Goal: Task Accomplishment & Management: Complete application form

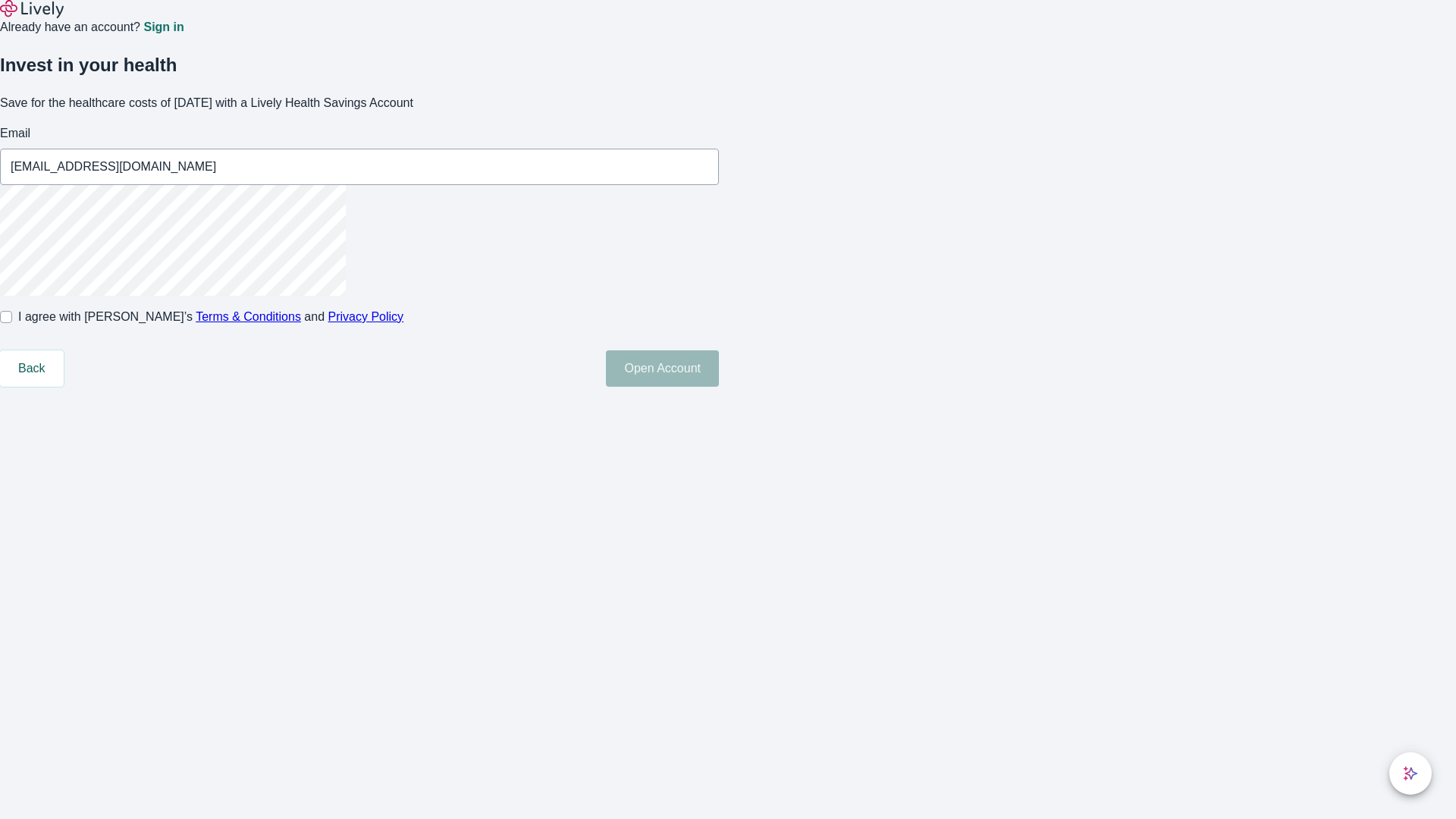
click at [12, 323] on input "I agree with Lively’s Terms & Conditions and Privacy Policy" at bounding box center [6, 317] width 12 height 12
checkbox input "true"
click at [719, 387] on button "Open Account" at bounding box center [662, 369] width 113 height 37
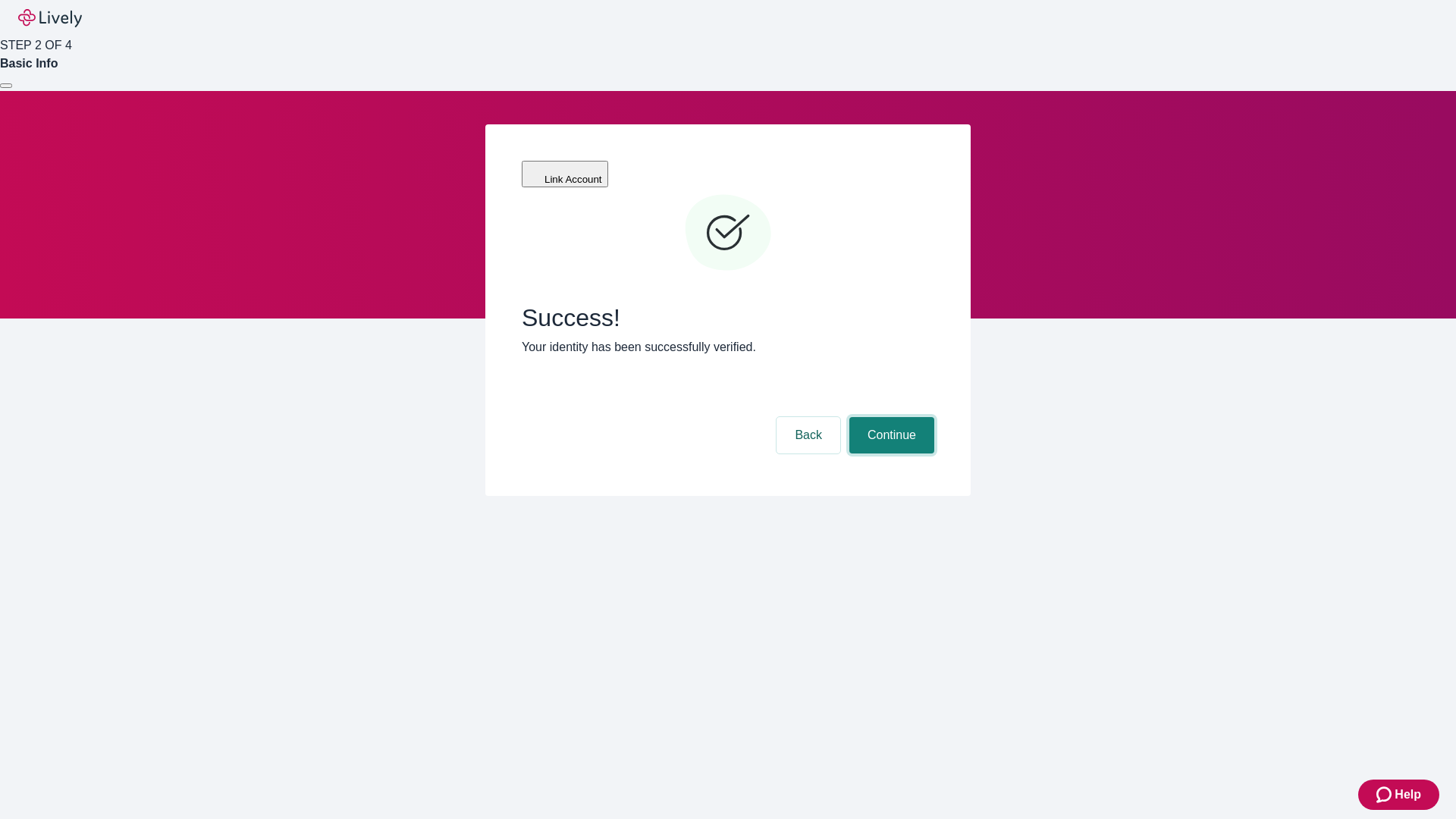
click at [890, 417] on button "Continue" at bounding box center [891, 435] width 85 height 37
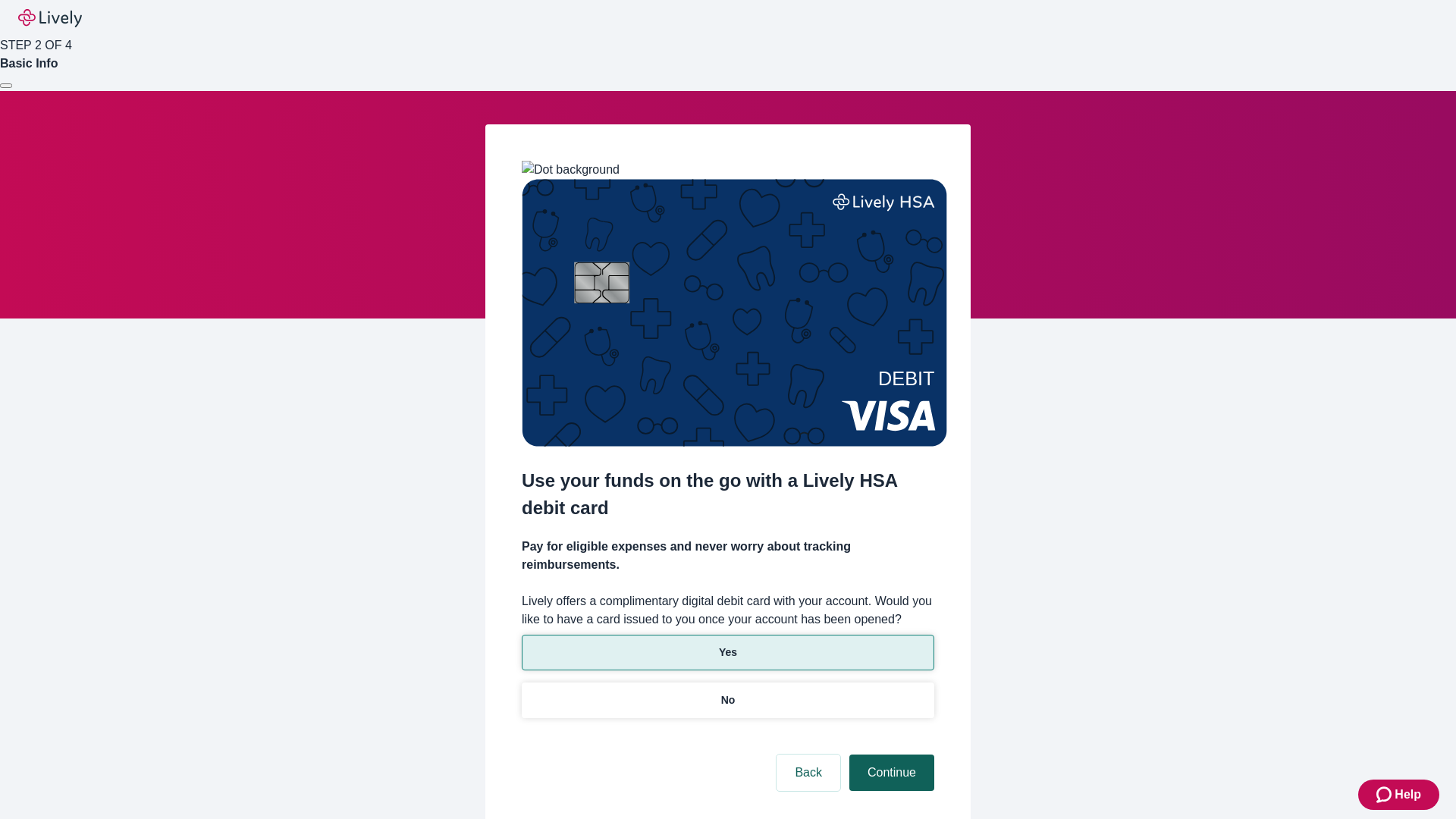
click at [727, 693] on p "No" at bounding box center [728, 700] width 14 height 16
click at [890, 755] on button "Continue" at bounding box center [891, 773] width 85 height 37
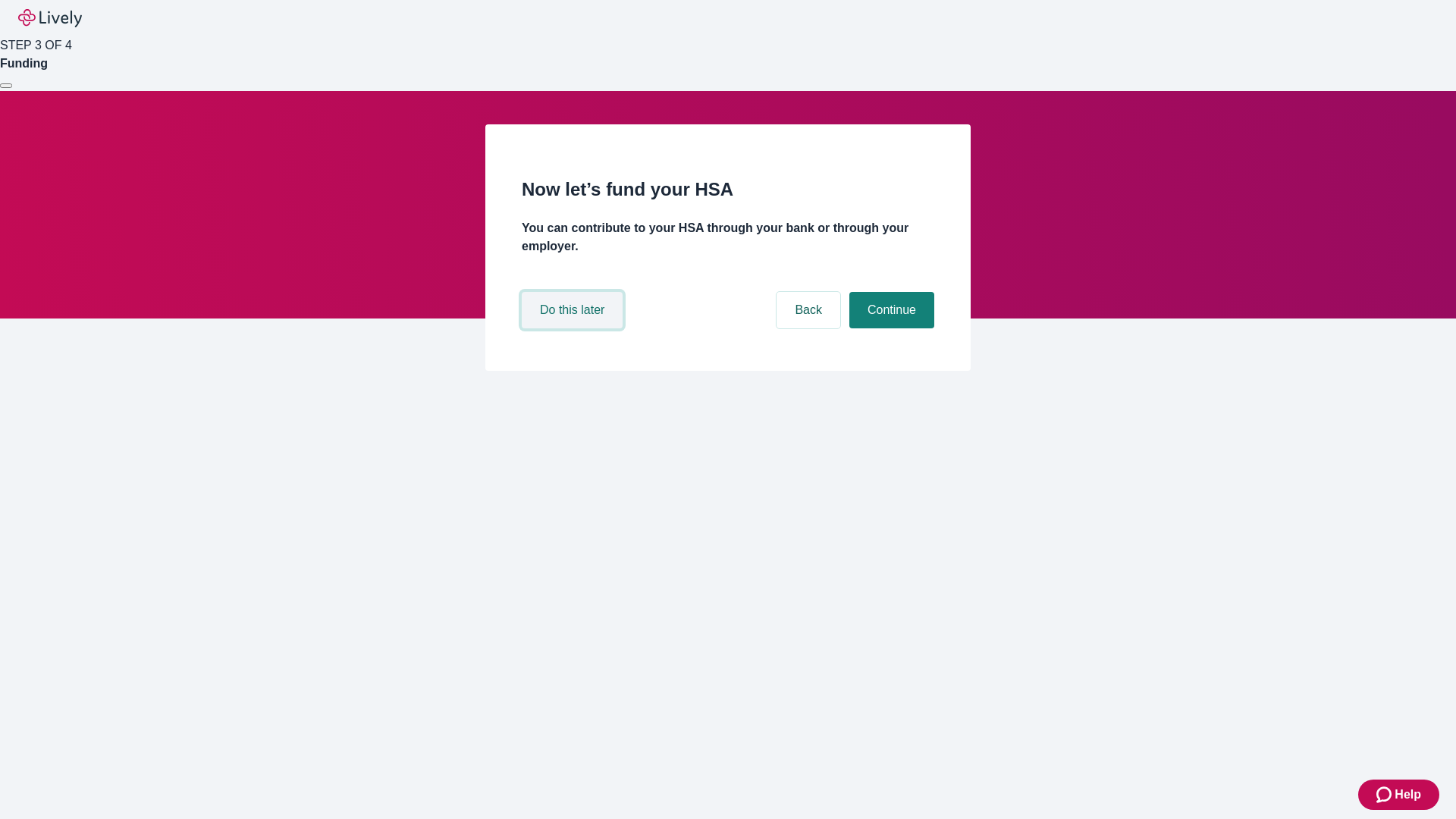
click at [574, 329] on button "Do this later" at bounding box center [572, 310] width 101 height 37
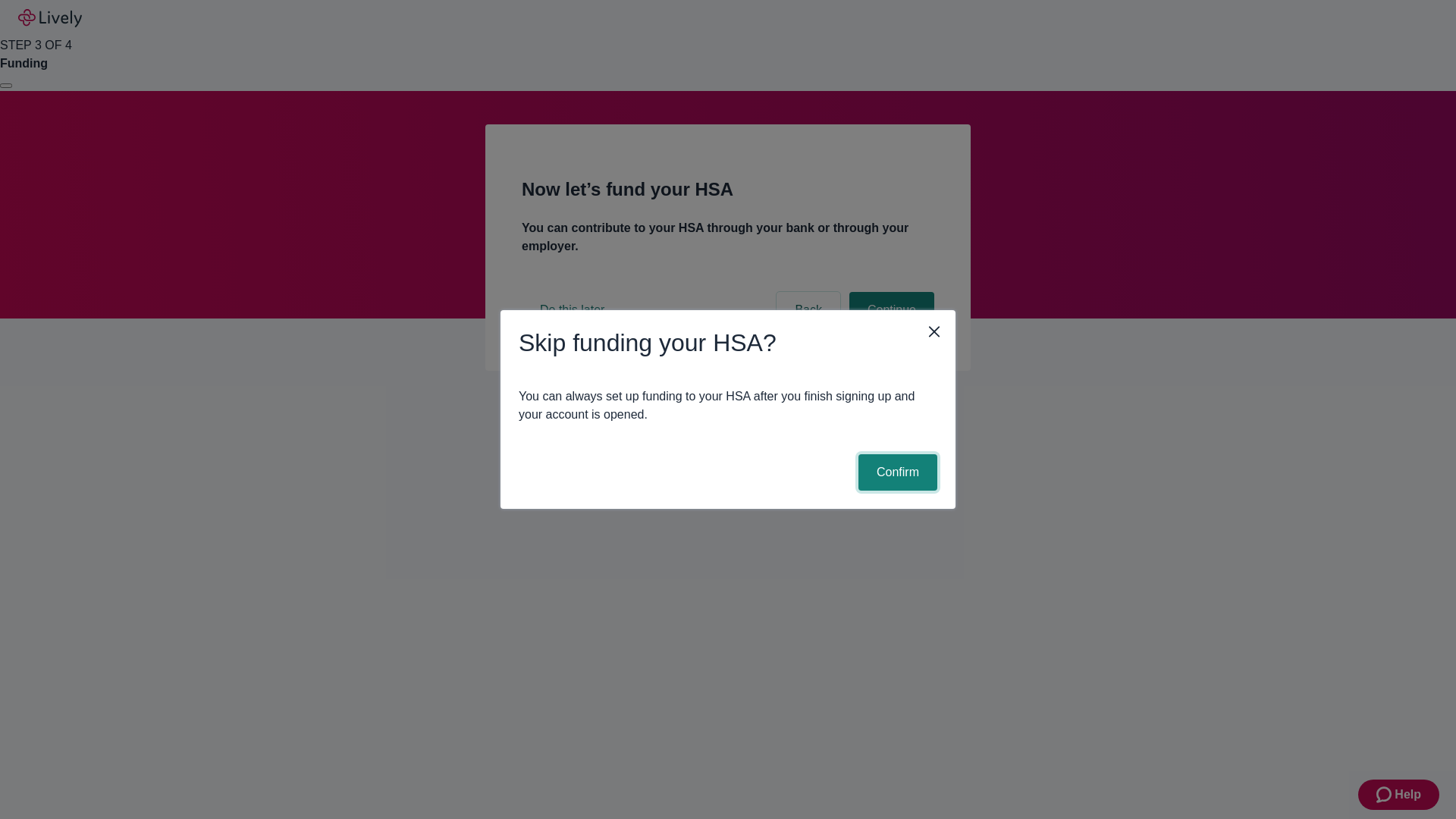
click at [896, 472] on button "Confirm" at bounding box center [897, 472] width 79 height 37
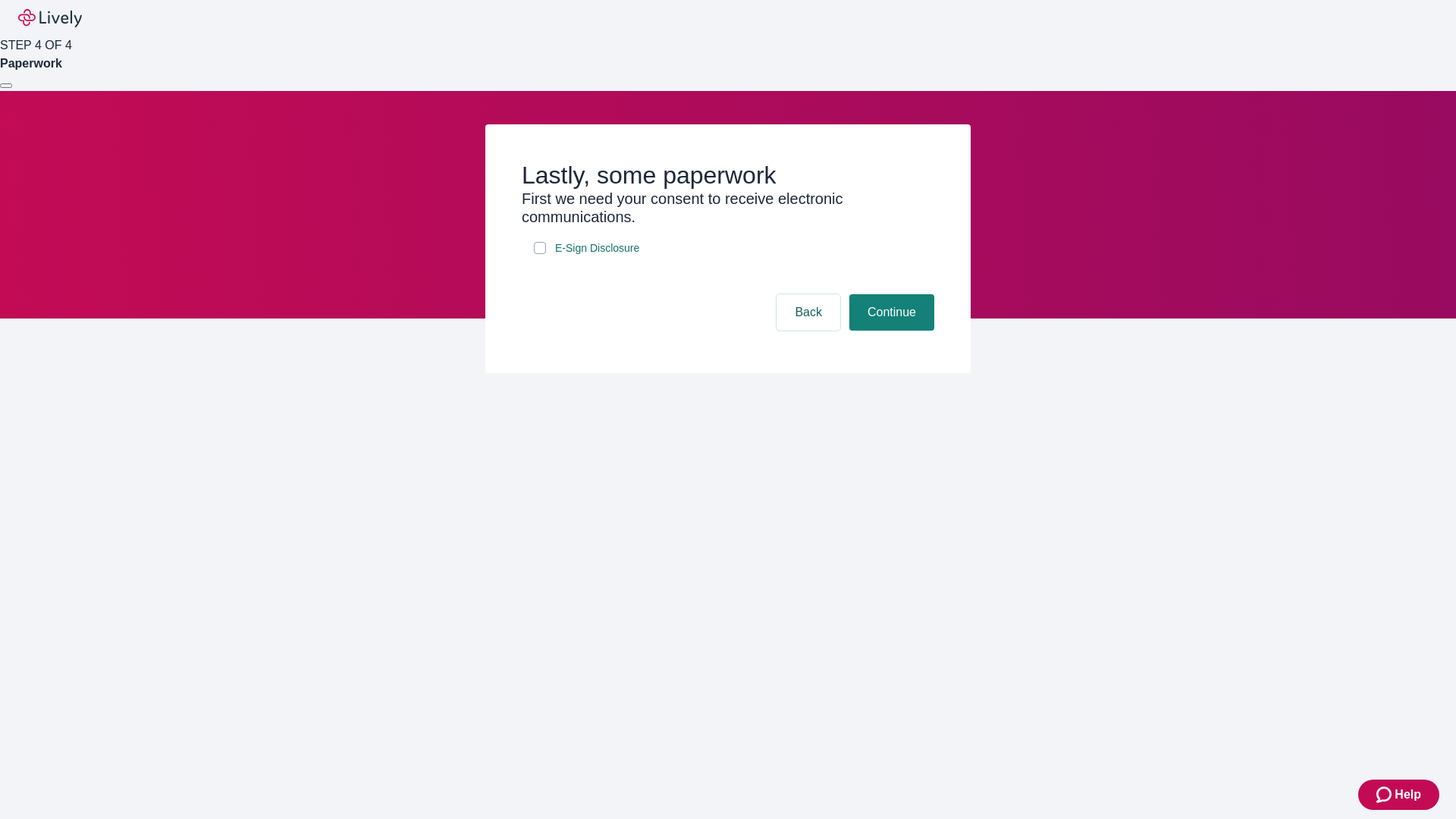
click at [540, 255] on input "E-Sign Disclosure" at bounding box center [540, 248] width 12 height 12
checkbox input "true"
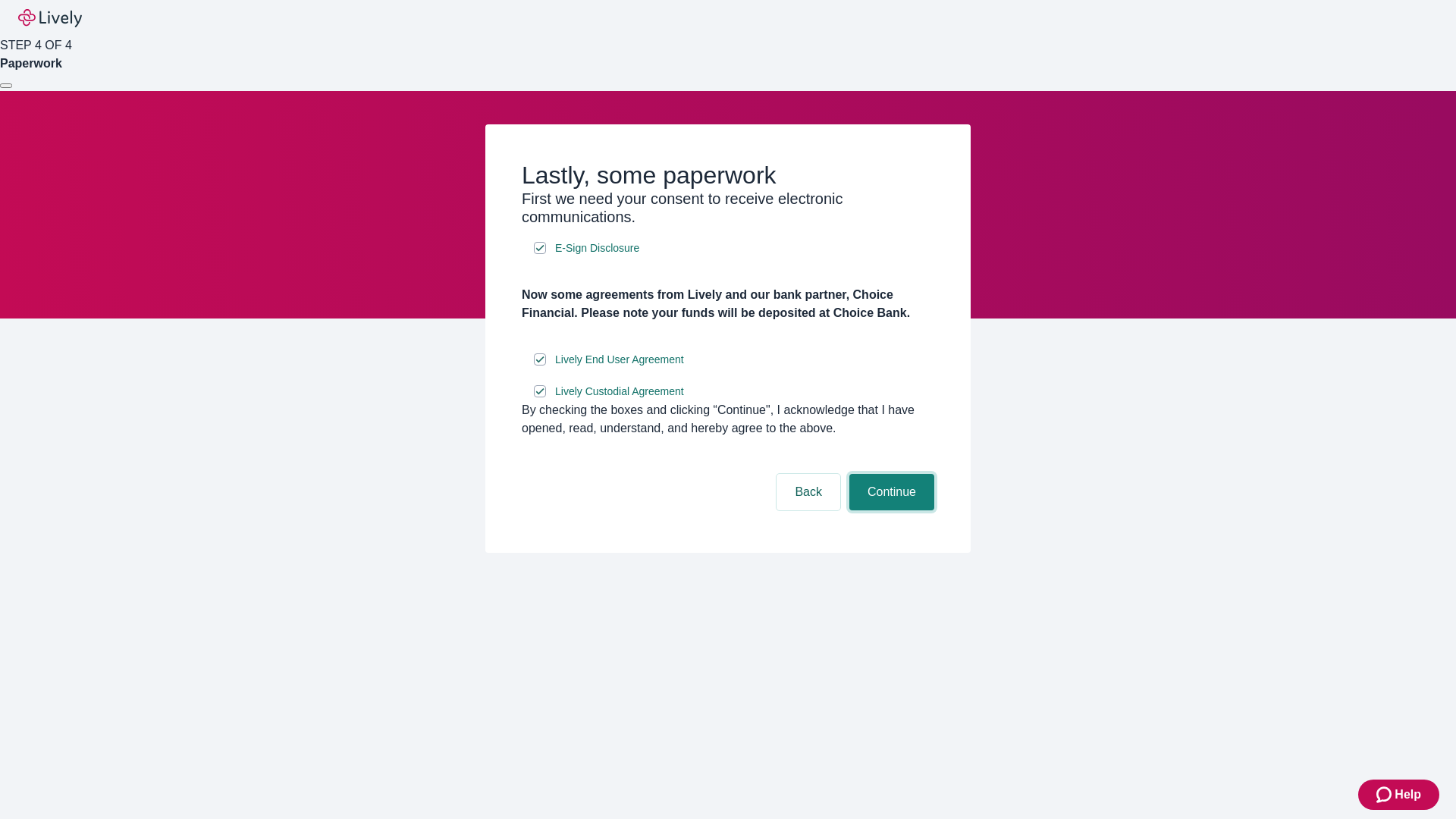
click at [890, 511] on button "Continue" at bounding box center [891, 492] width 85 height 37
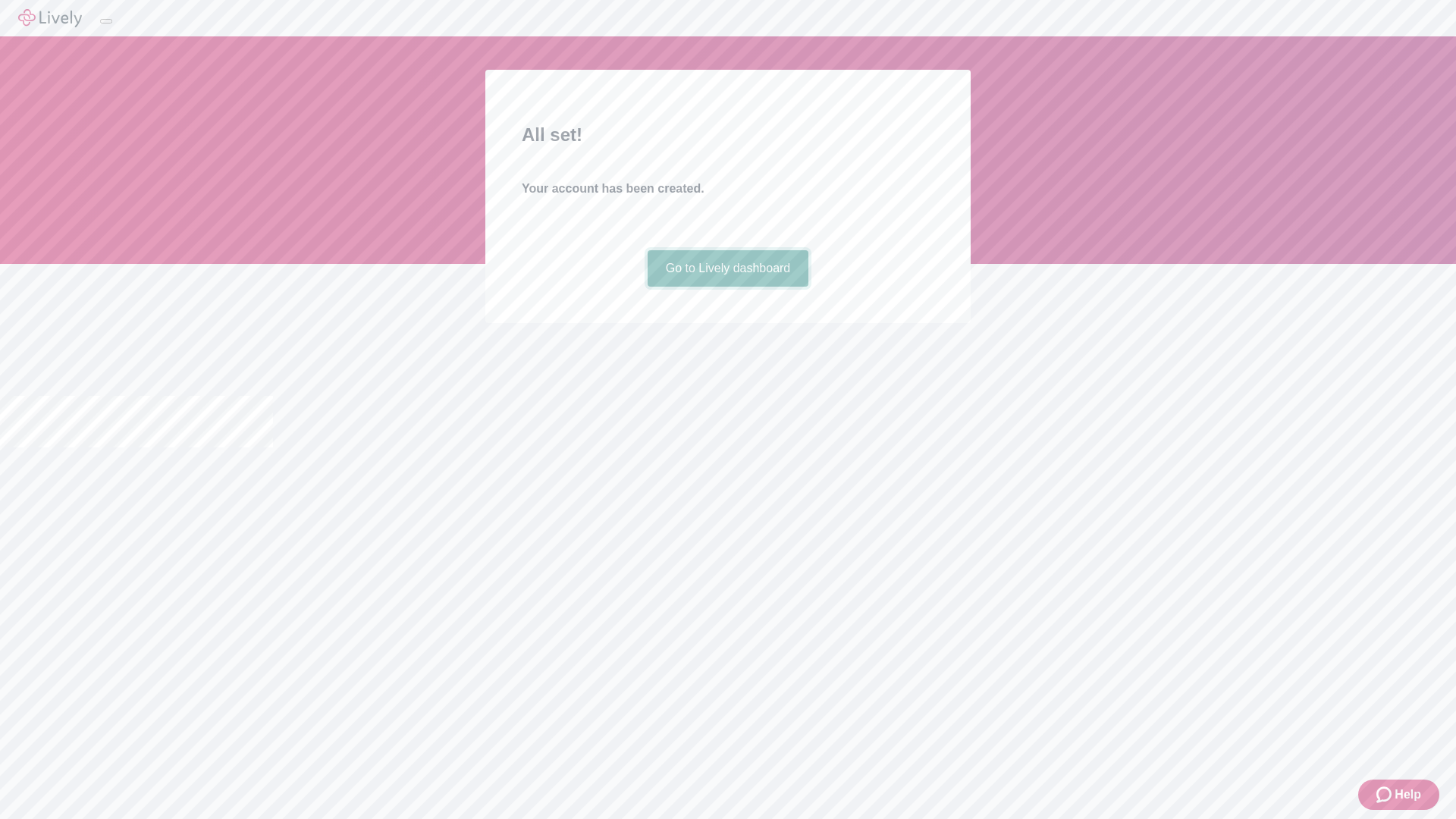
click at [727, 287] on link "Go to Lively dashboard" at bounding box center [728, 269] width 162 height 37
